Goal: Information Seeking & Learning: Learn about a topic

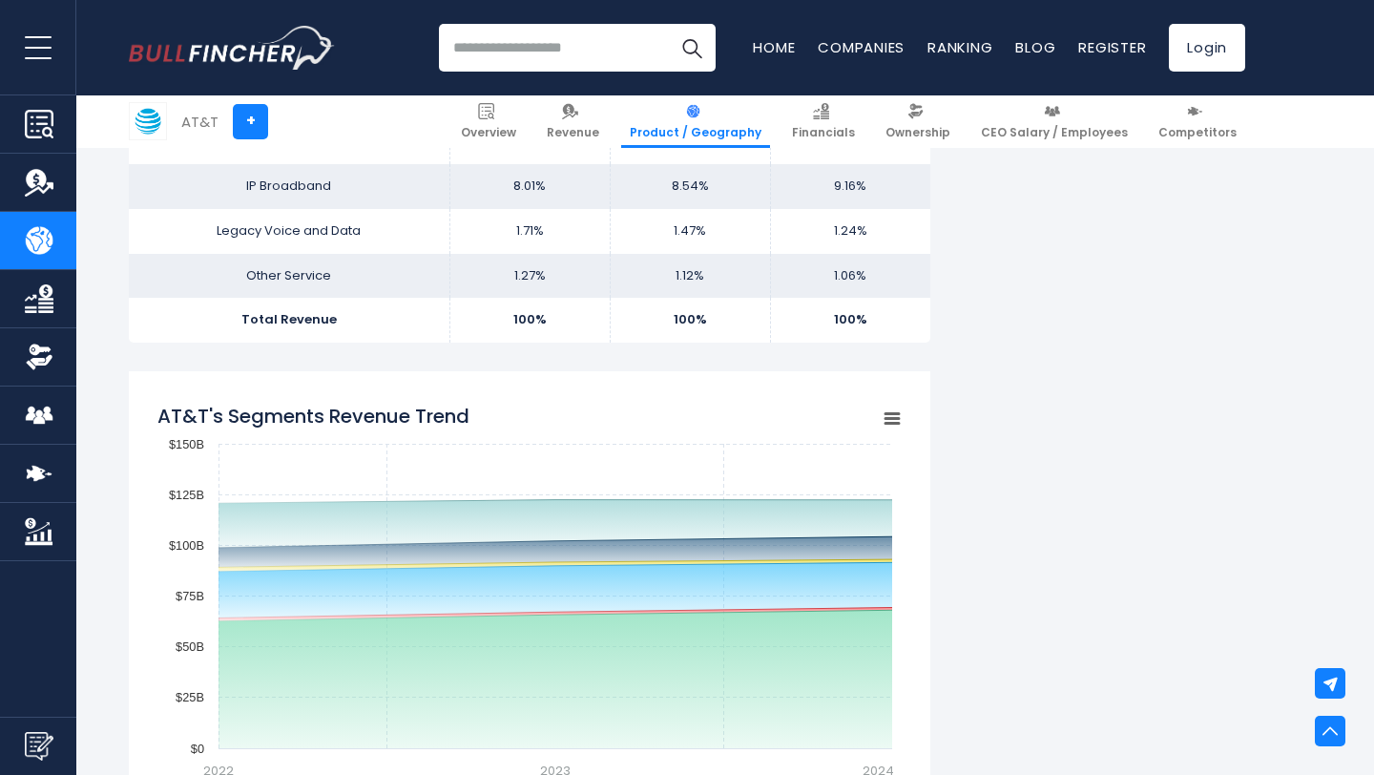
scroll to position [1217, 0]
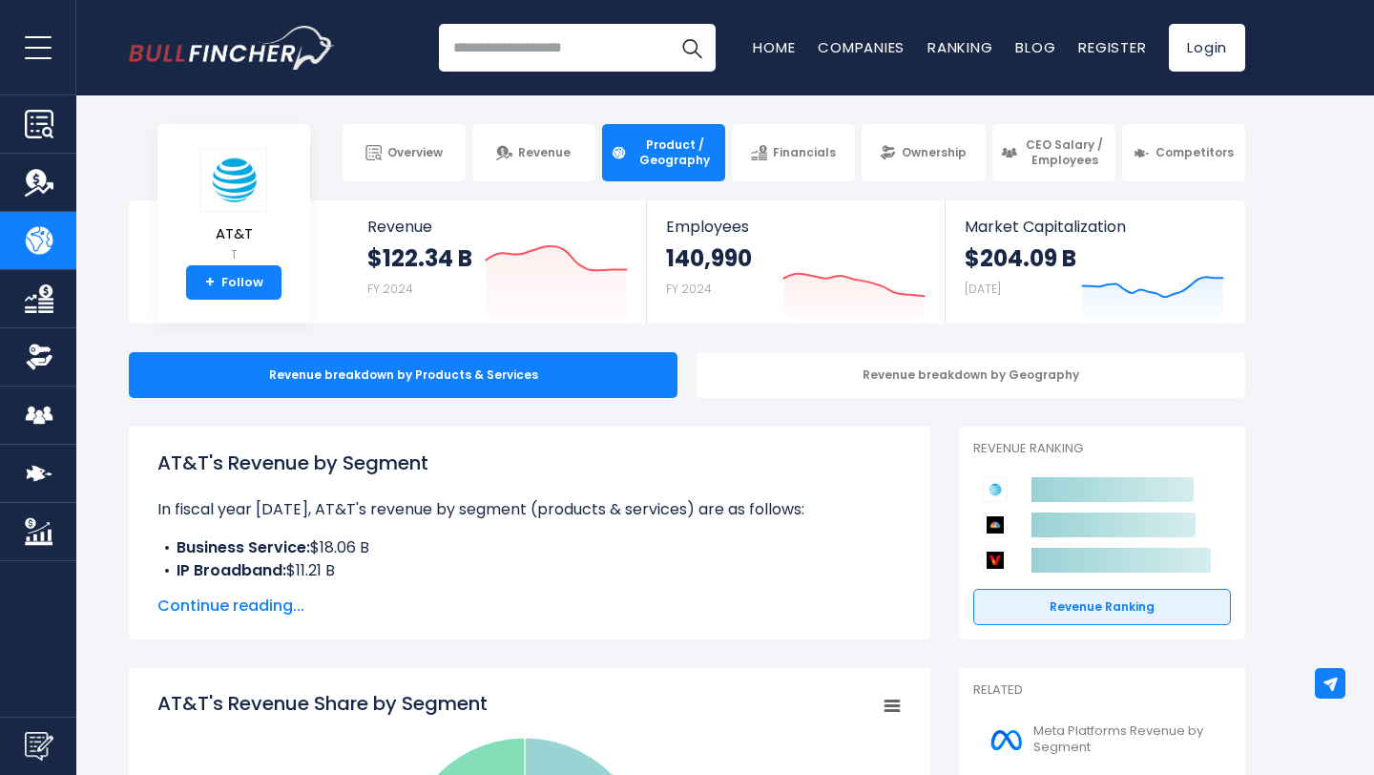
click at [578, 47] on input "search" at bounding box center [577, 48] width 277 height 48
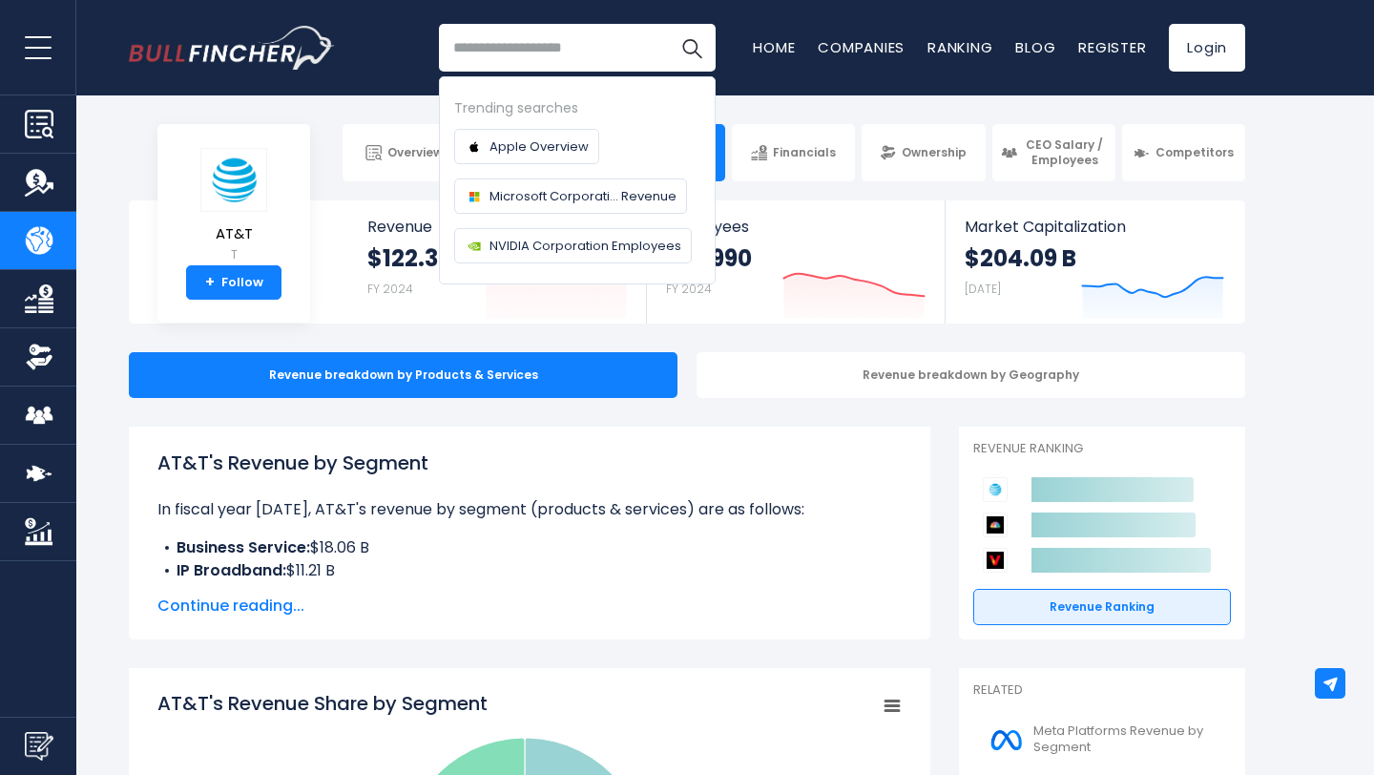
click at [521, 47] on input "search" at bounding box center [577, 48] width 277 height 48
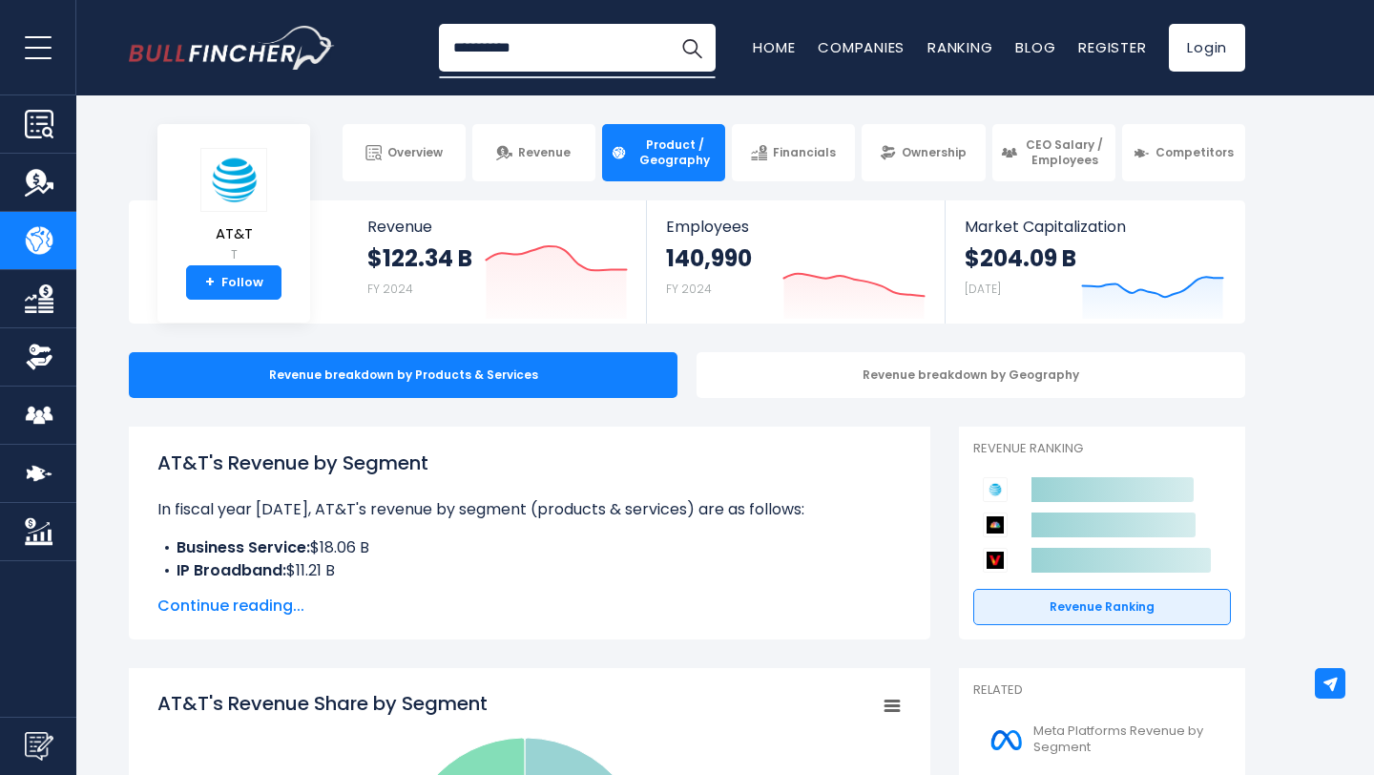
type input "**********"
click at [668, 24] on button "Search" at bounding box center [692, 48] width 48 height 48
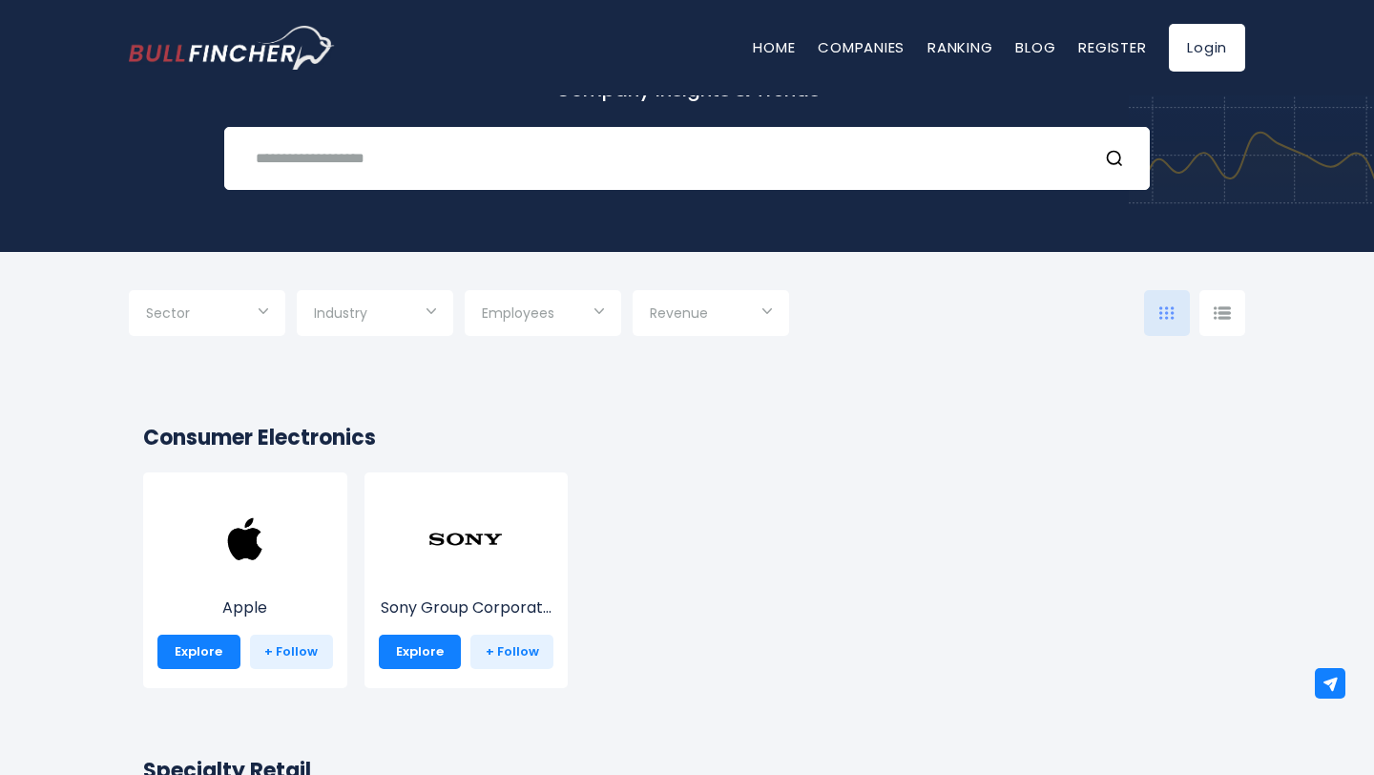
scroll to position [190, 0]
